Goal: Task Accomplishment & Management: Use online tool/utility

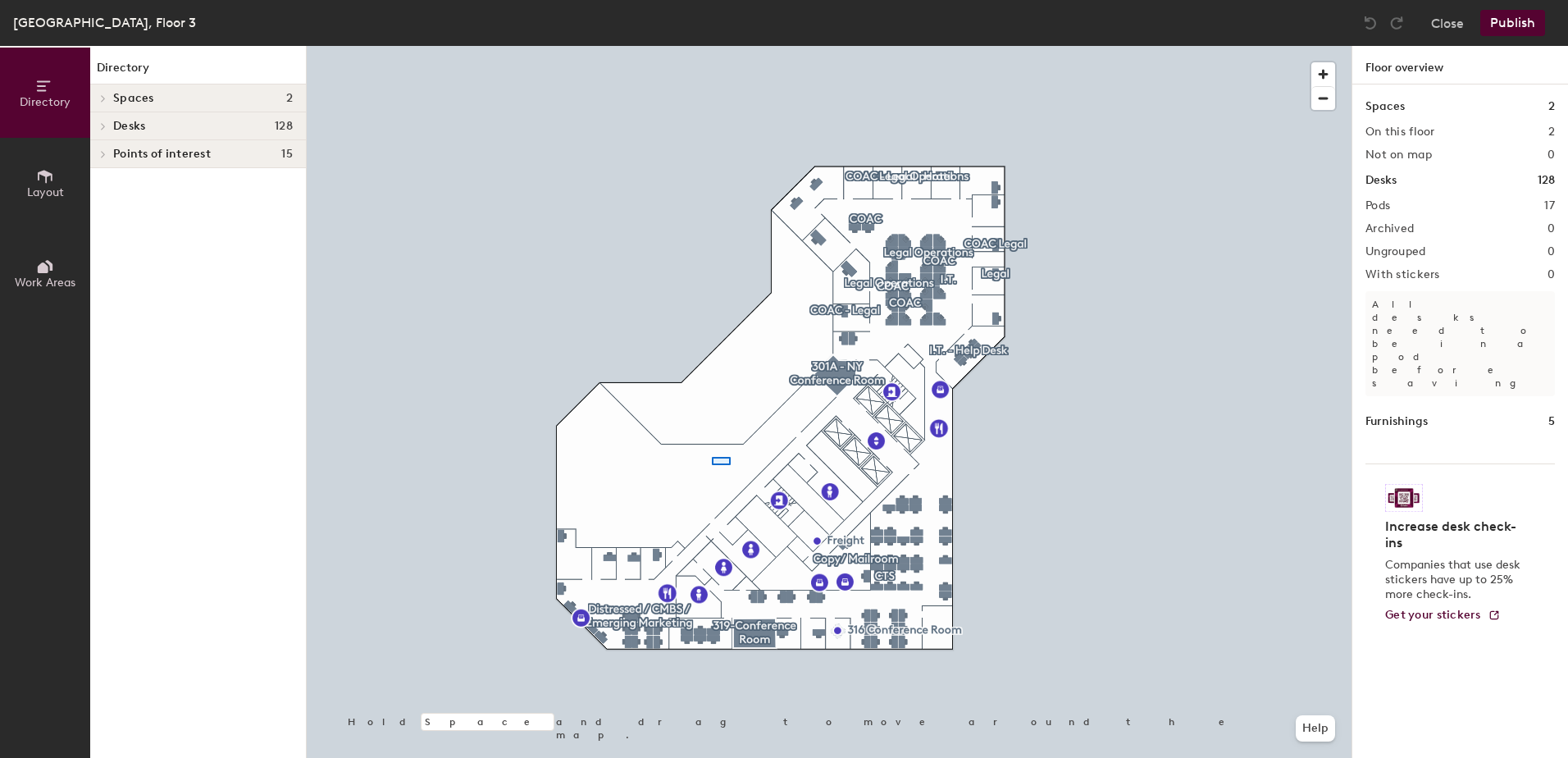
click at [712, 46] on div at bounding box center [829, 46] width 1045 height 0
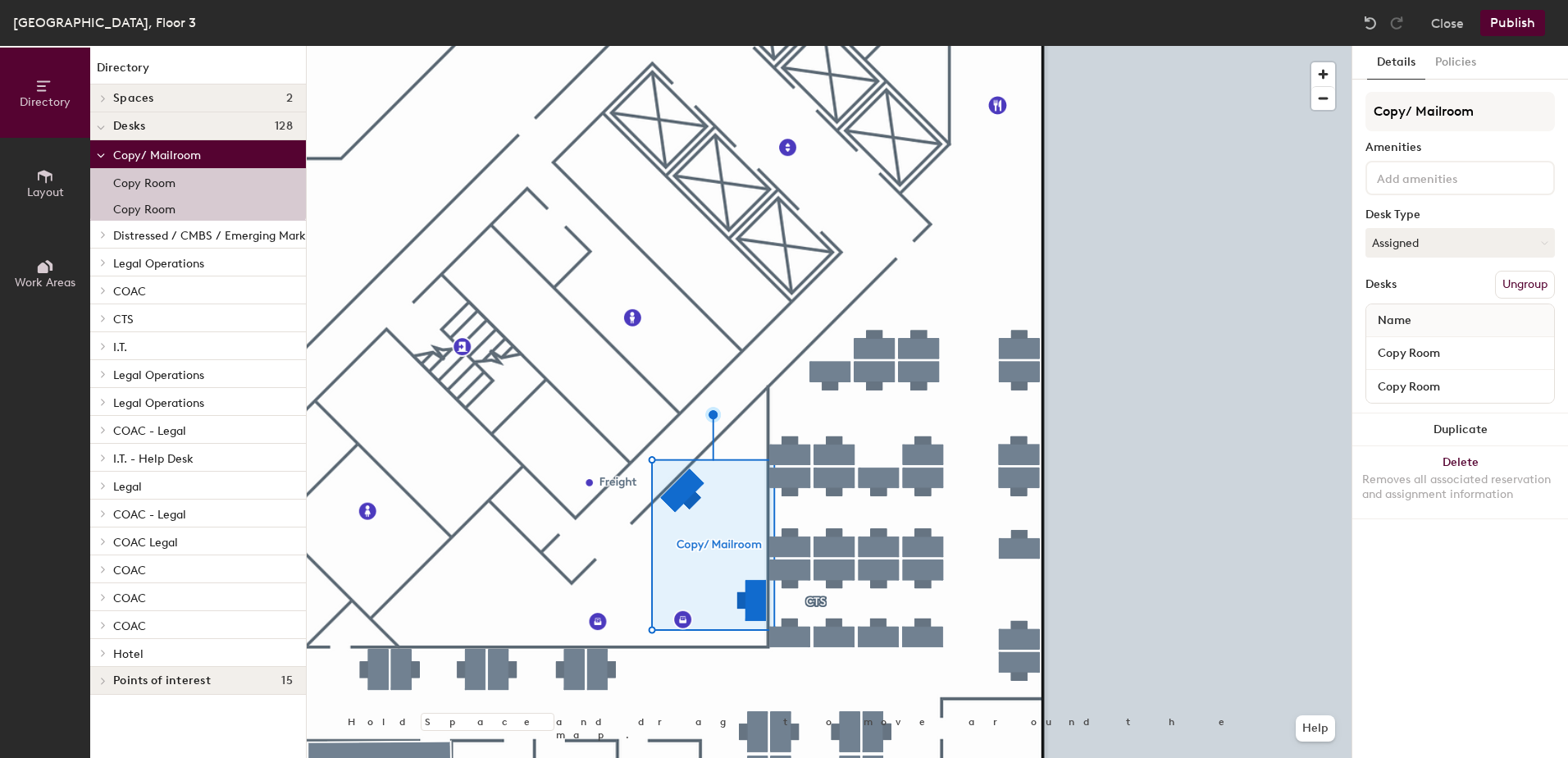
click at [46, 176] on icon at bounding box center [45, 177] width 15 height 13
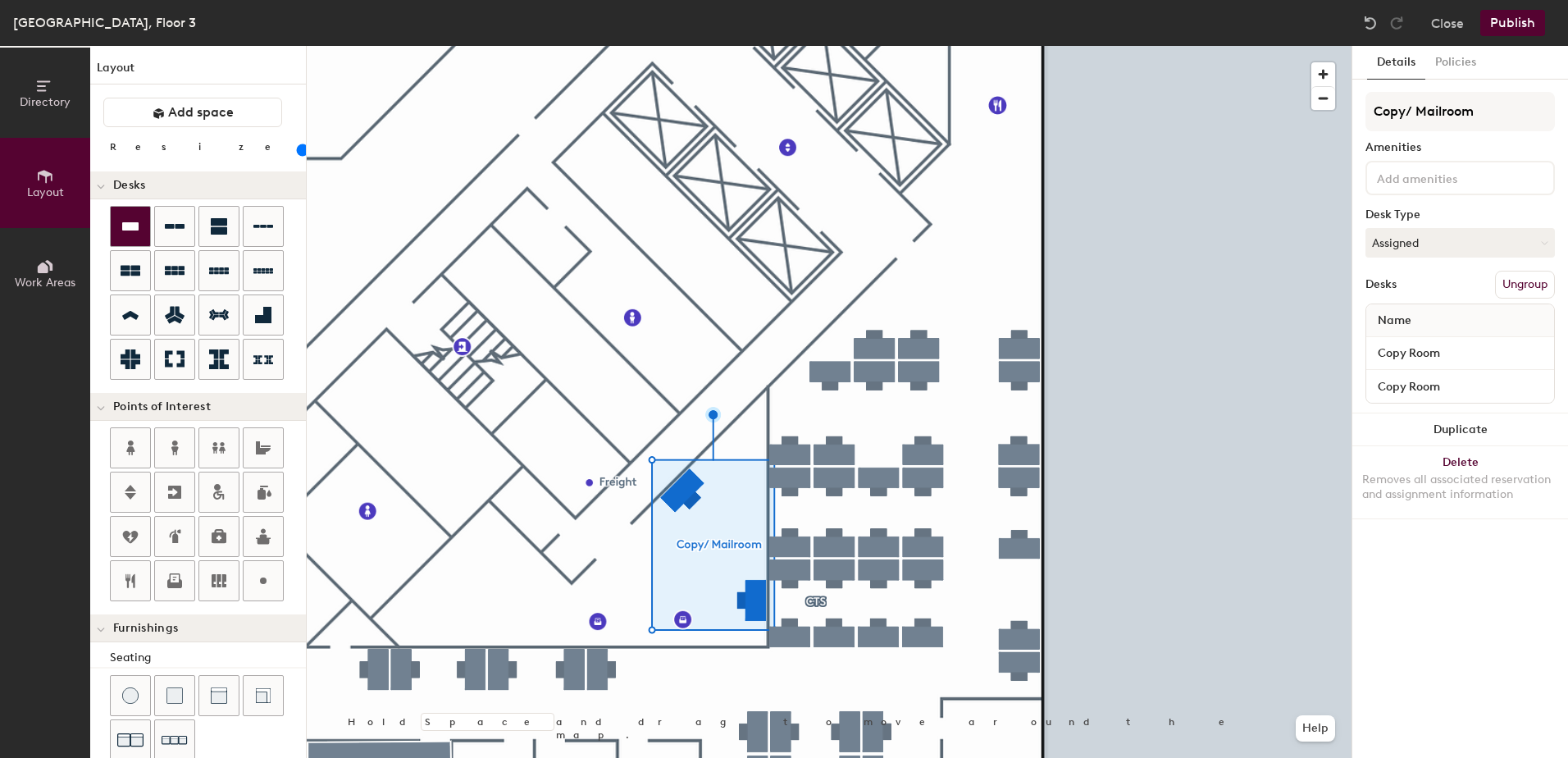
click at [124, 214] on div at bounding box center [130, 226] width 39 height 39
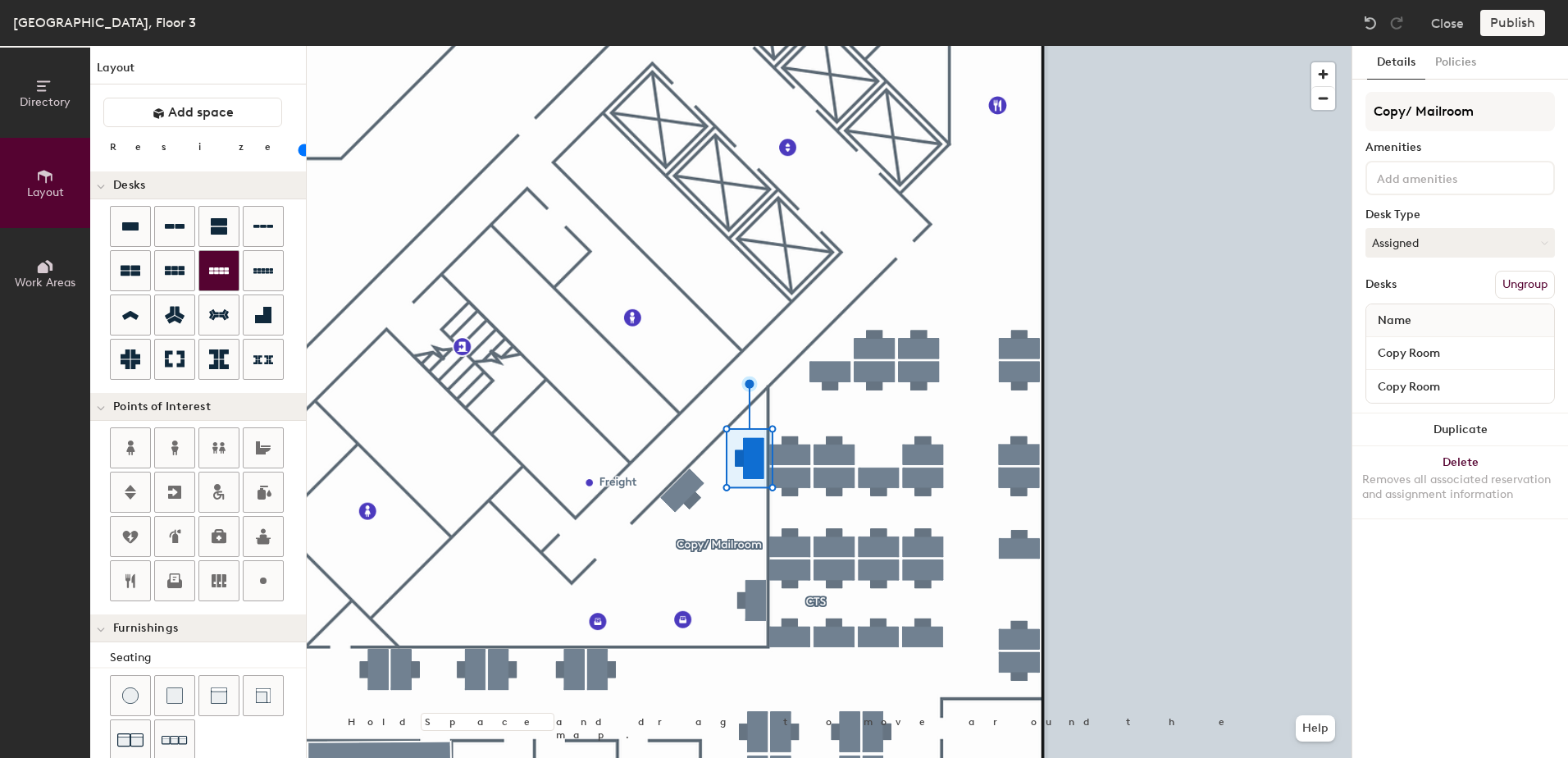
type input "80"
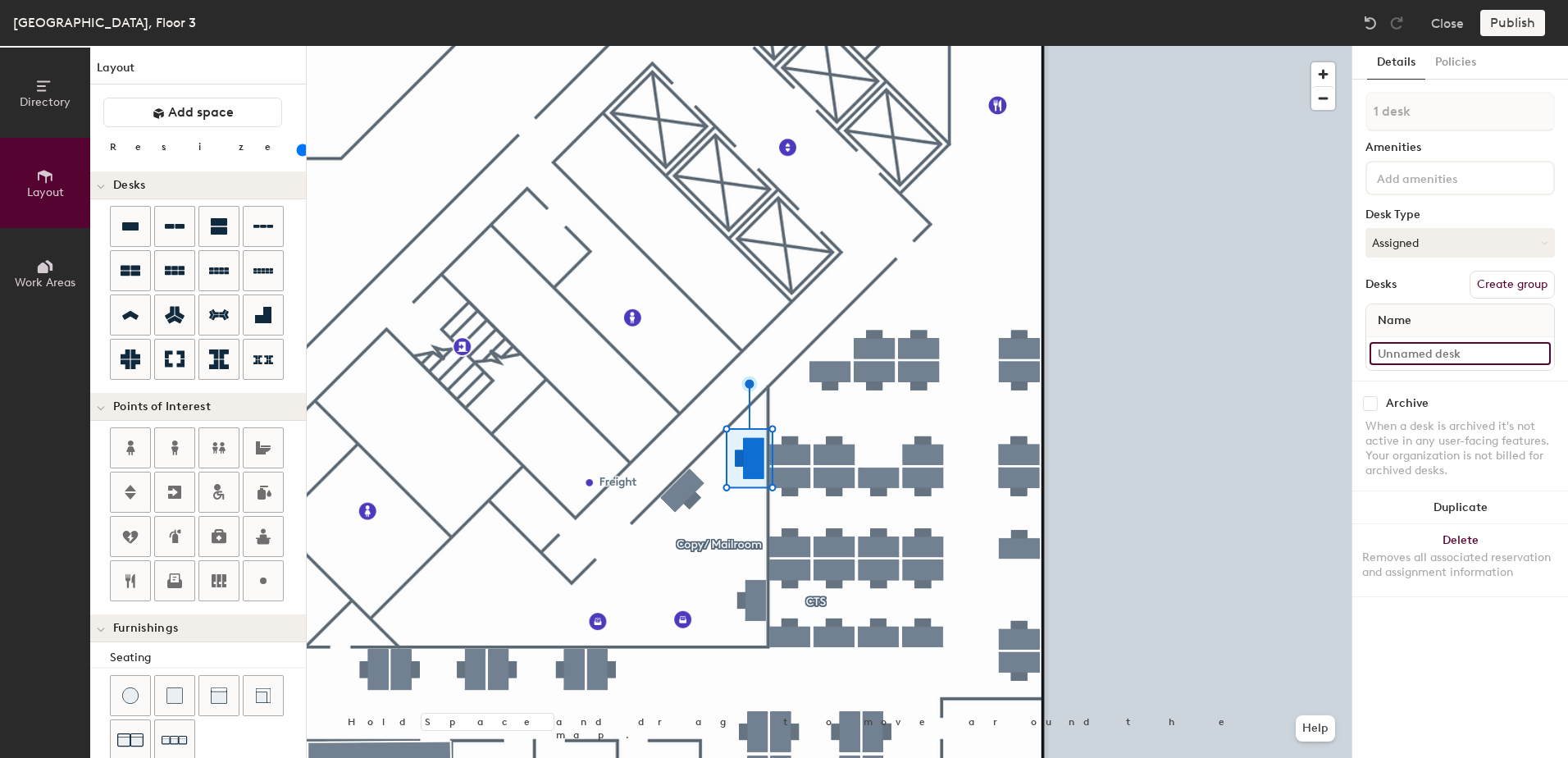
click at [1482, 355] on input at bounding box center [1460, 353] width 181 height 23
click at [1335, 370] on div "Directory Layout Work Areas Layout Add space Resize Desks Points of Interest Fu…" at bounding box center [784, 402] width 1568 height 712
type input "Copy Room"
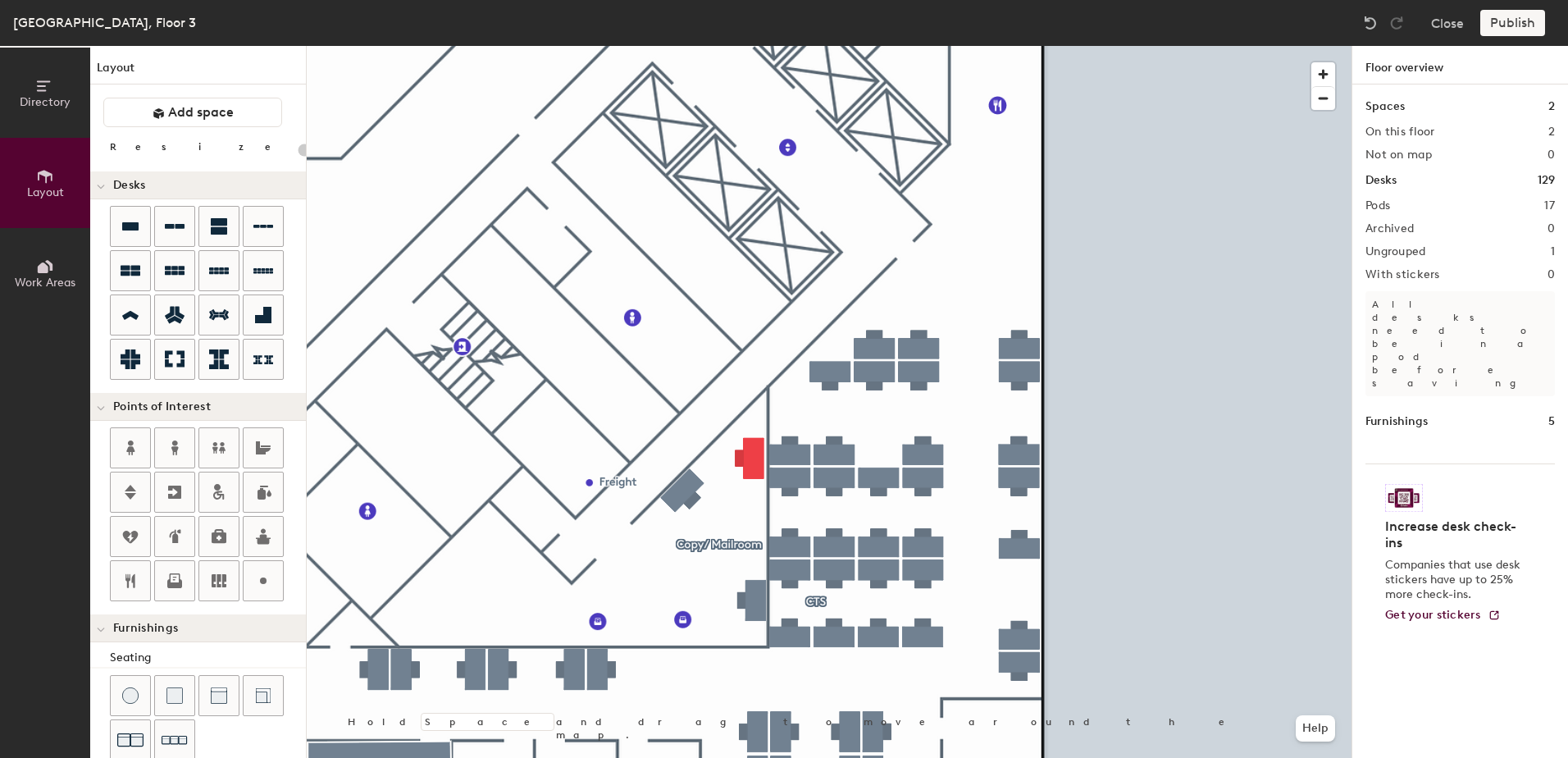
type input "80"
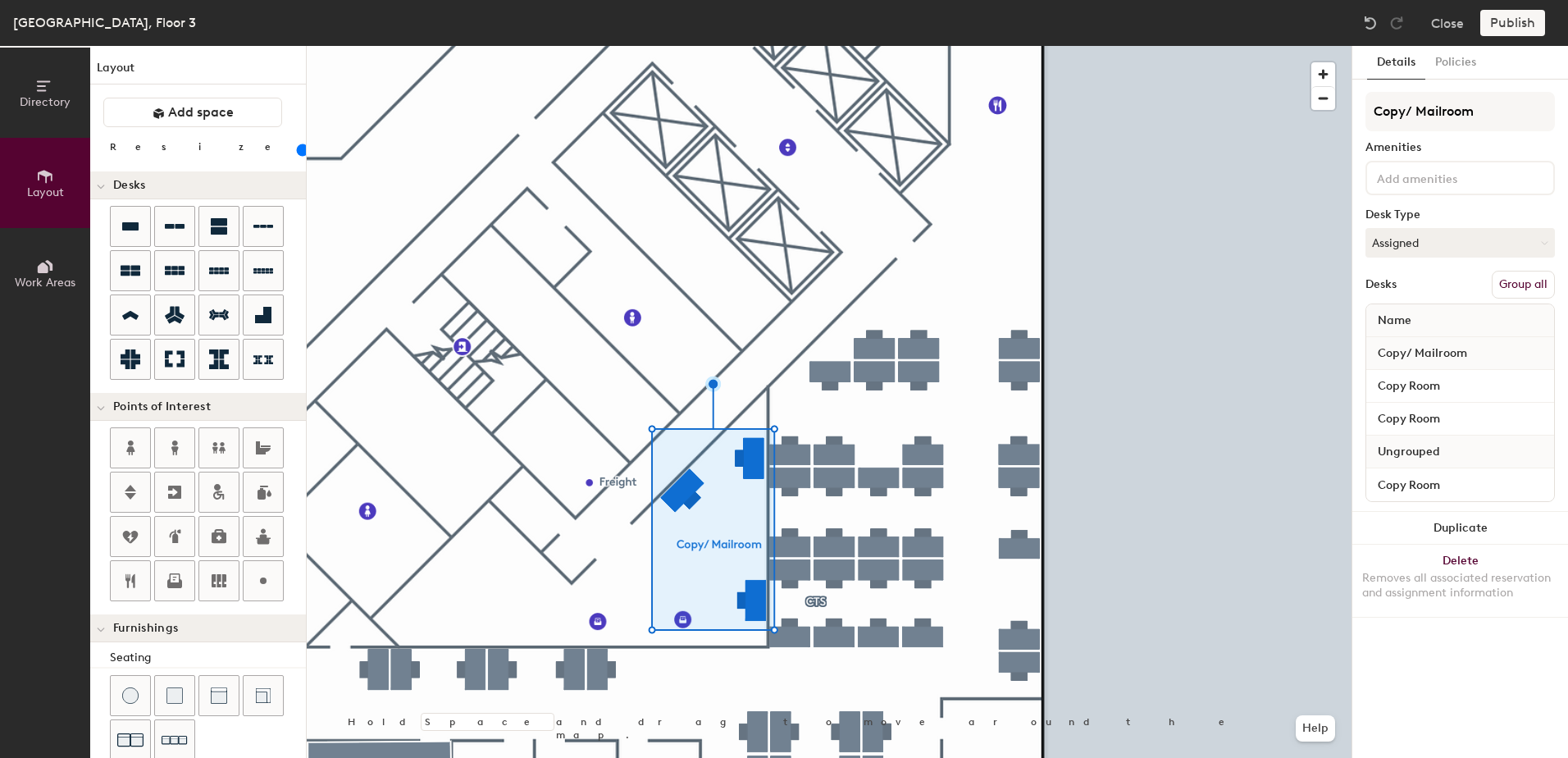
click at [1525, 289] on button "Group all" at bounding box center [1523, 284] width 63 height 28
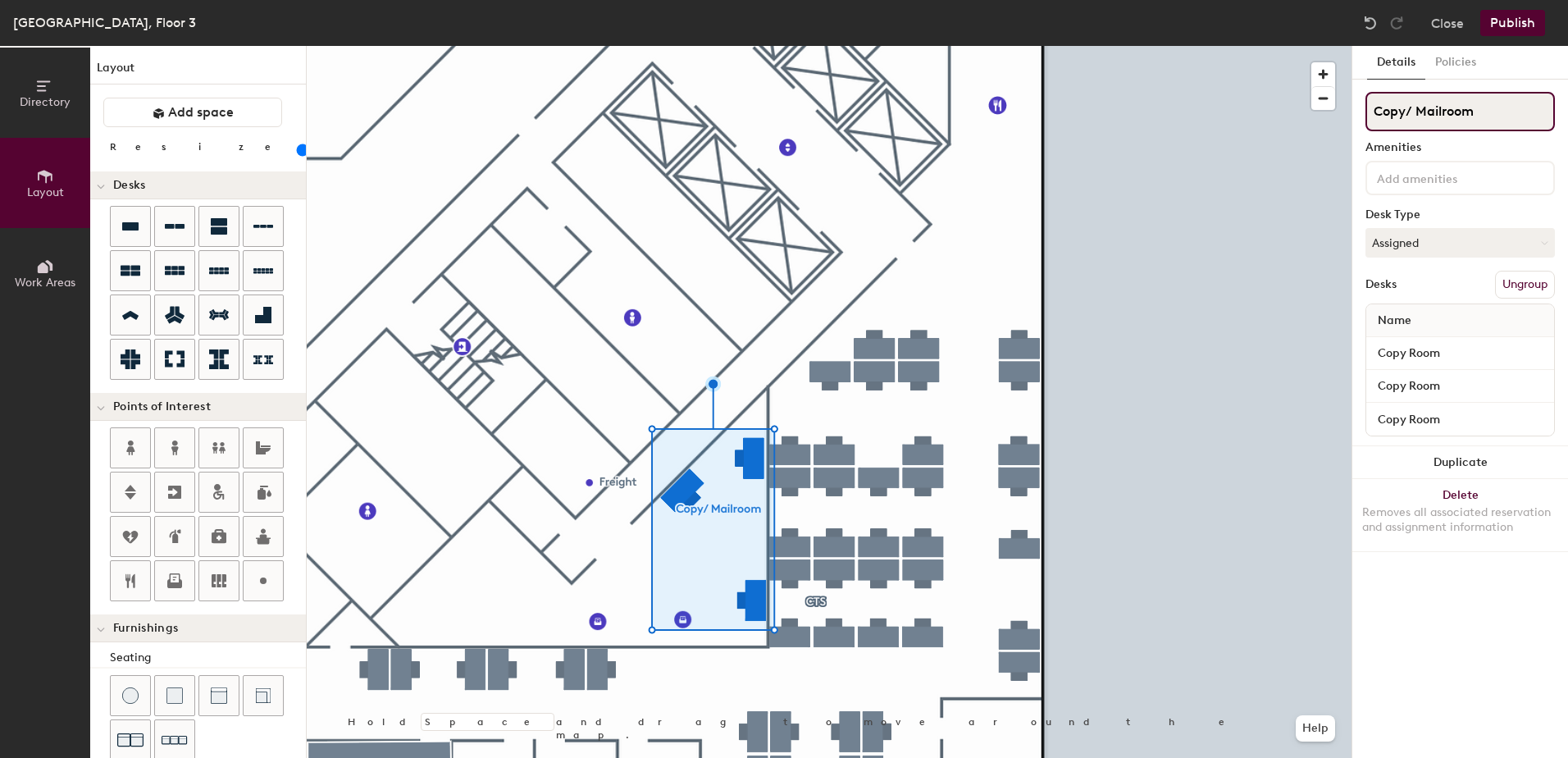
click at [1422, 102] on input "Copy/ Mailroom" at bounding box center [1460, 111] width 189 height 39
type input "Copy / Mailroom"
click at [1504, 25] on button "Publish" at bounding box center [1512, 23] width 64 height 26
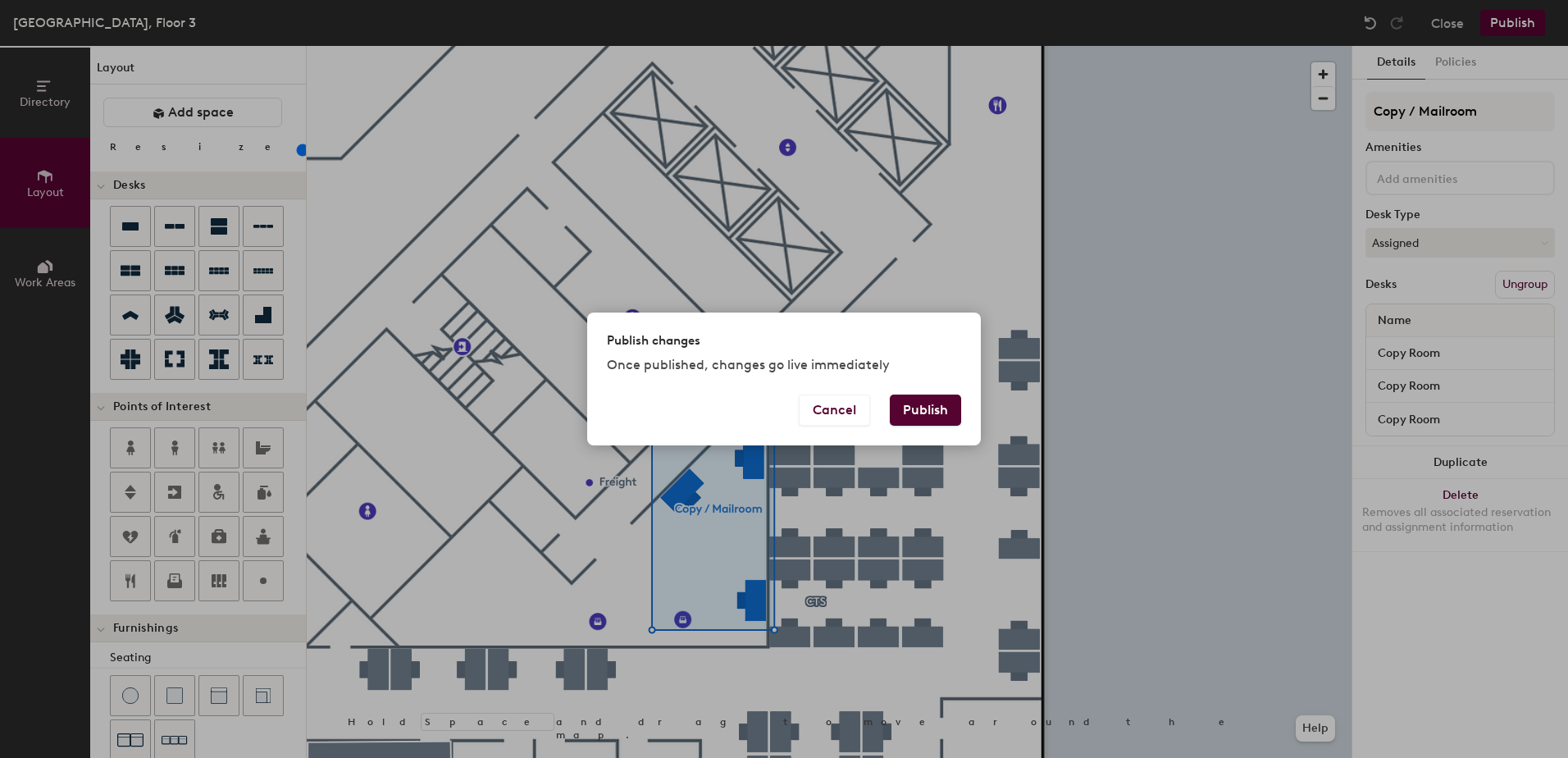
click at [947, 406] on button "Publish" at bounding box center [925, 410] width 71 height 31
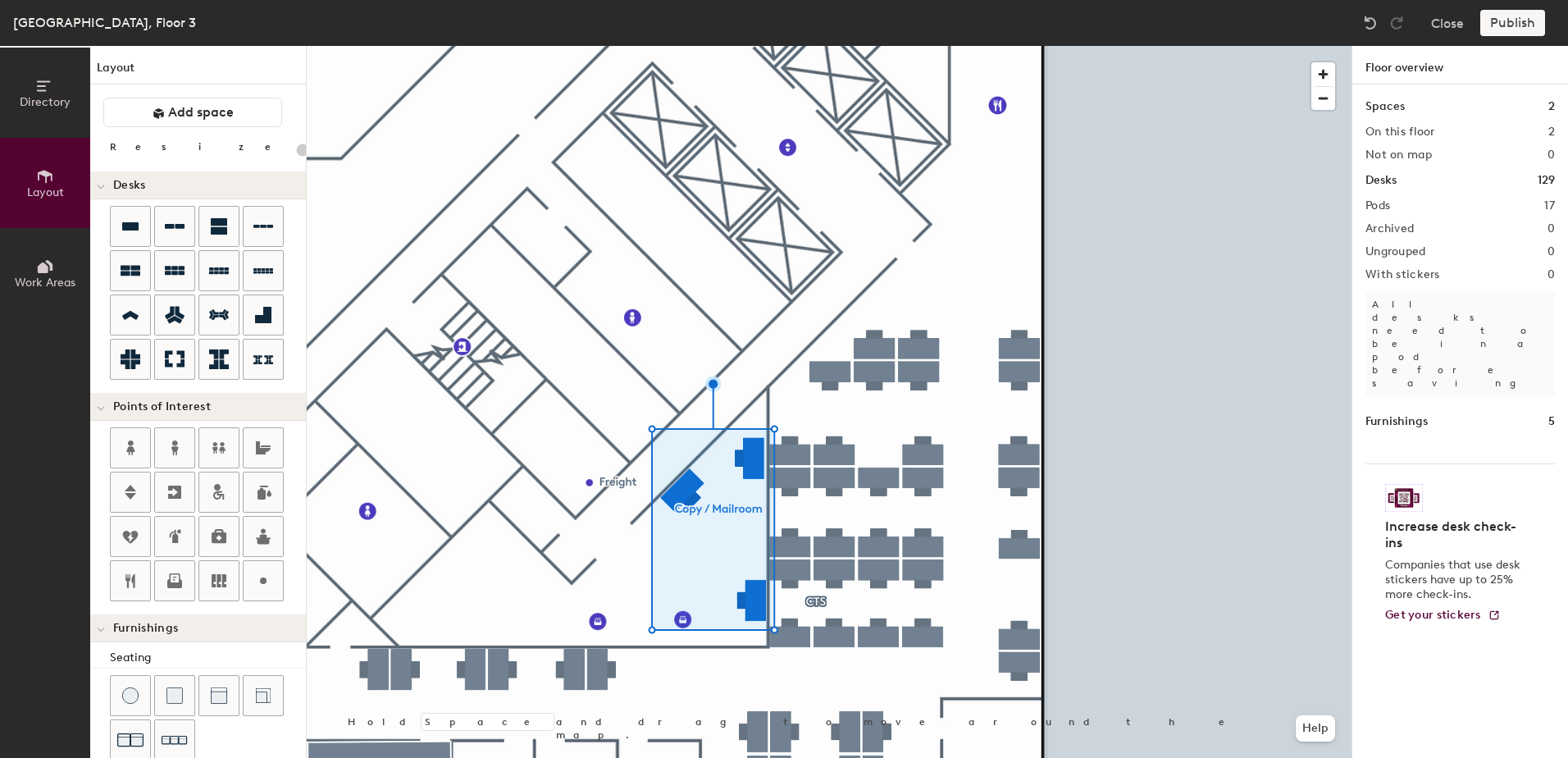
type input "20"
